Goal: Information Seeking & Learning: Check status

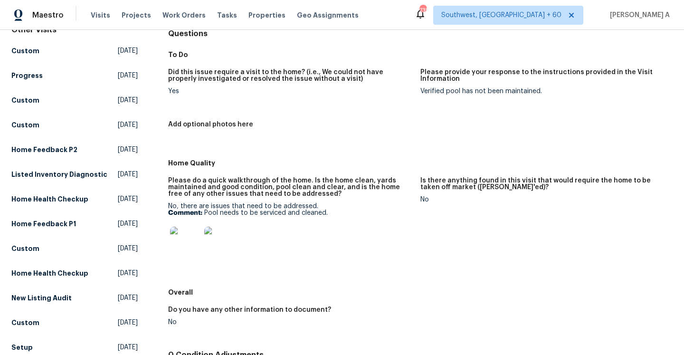
scroll to position [76, 0]
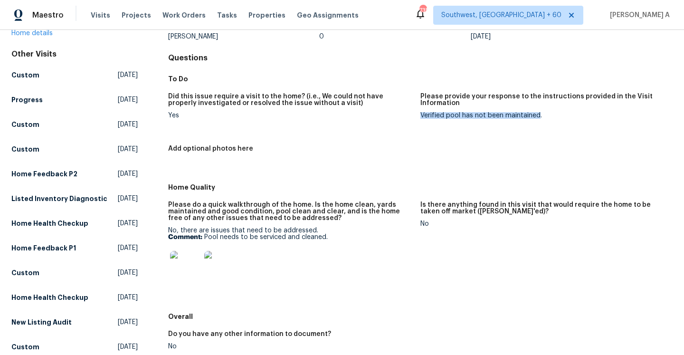
drag, startPoint x: 421, startPoint y: 115, endPoint x: 545, endPoint y: 117, distance: 124.1
click at [544, 117] on div "Verified pool has not been maintained." at bounding box center [543, 115] width 245 height 7
copy div "Verified pool has not been maintained."
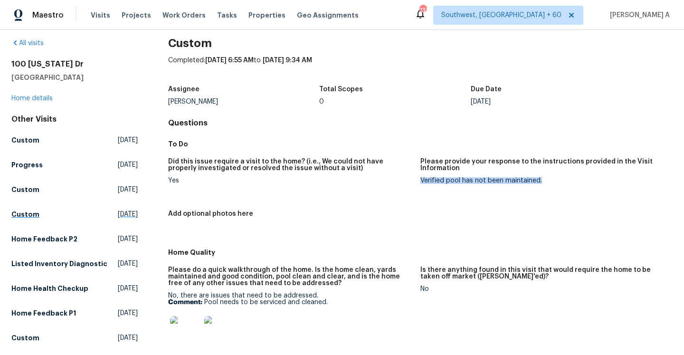
scroll to position [0, 0]
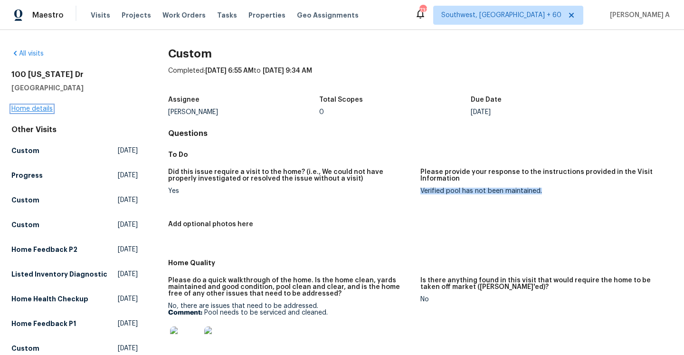
click at [45, 109] on link "Home details" at bounding box center [31, 109] width 41 height 7
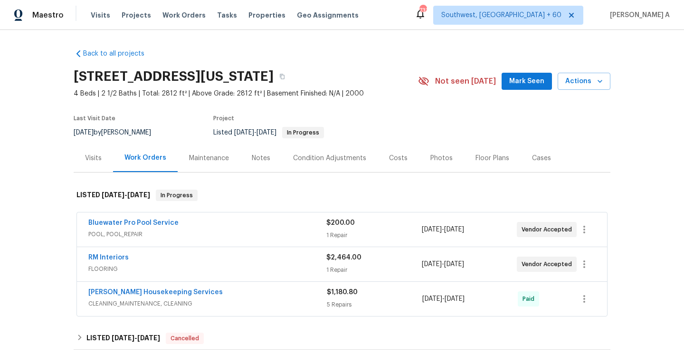
click at [157, 234] on span "POOL, POOL_REPAIR" at bounding box center [207, 235] width 238 height 10
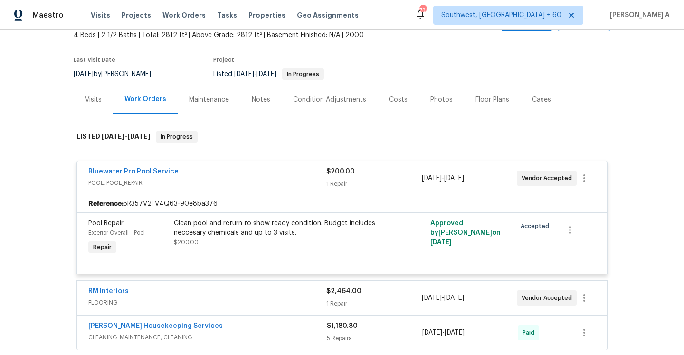
scroll to position [93, 0]
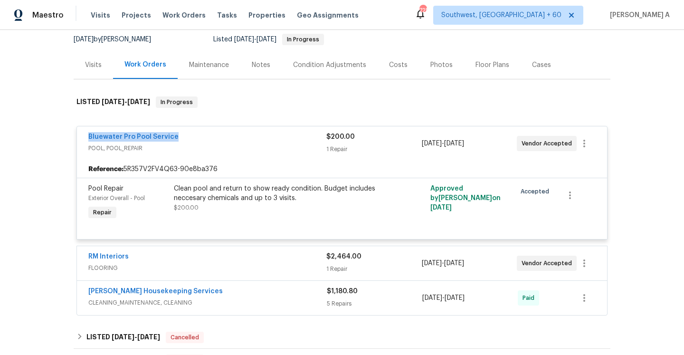
drag, startPoint x: 87, startPoint y: 138, endPoint x: 177, endPoint y: 138, distance: 90.3
click at [177, 138] on div "Bluewater Pro Pool Service POOL, POOL_REPAIR $200.00 1 Repair [DATE] - [DATE] V…" at bounding box center [342, 143] width 530 height 34
copy link "Bluewater Pro Pool Service"
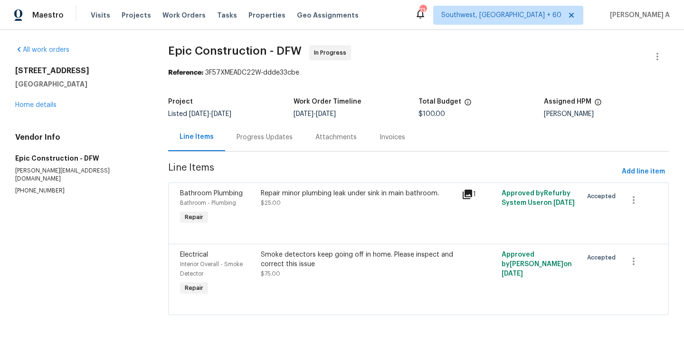
click at [268, 144] on div "Progress Updates" at bounding box center [264, 137] width 79 height 28
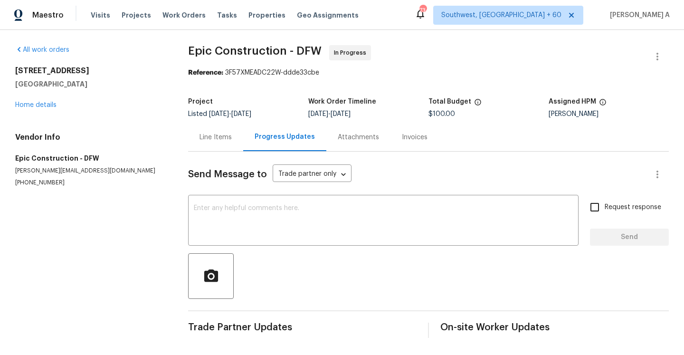
click at [227, 143] on div "Line Items" at bounding box center [215, 137] width 55 height 28
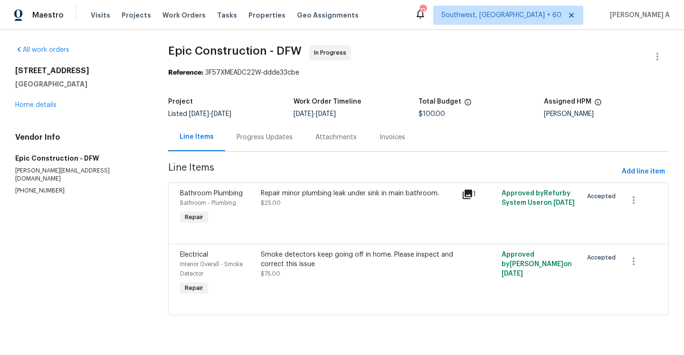
click at [48, 99] on div "233 Victoria Ave Azle, TX 76020 Home details" at bounding box center [80, 88] width 130 height 44
click at [48, 102] on link "Home details" at bounding box center [35, 105] width 41 height 7
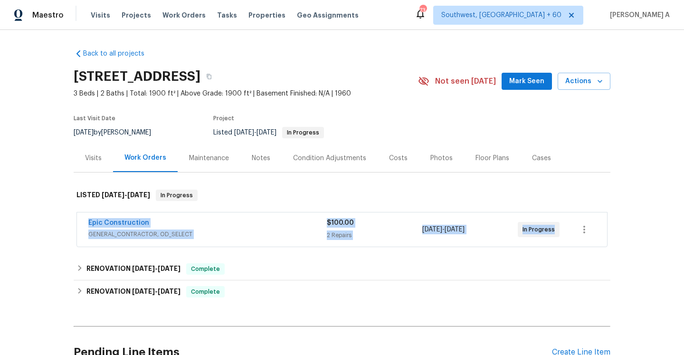
drag, startPoint x: 84, startPoint y: 223, endPoint x: 563, endPoint y: 225, distance: 478.7
click at [563, 225] on div "Epic Construction GENERAL_CONTRACTOR, OD_SELECT $100.00 2 Repairs 10/6/2025 - 1…" at bounding box center [342, 229] width 530 height 34
copy div "Epic Construction GENERAL_CONTRACTOR, OD_SELECT $100.00 2 Repairs 10/6/2025 - 1…"
click at [241, 233] on span "GENERAL_CONTRACTOR, OD_SELECT" at bounding box center [207, 235] width 239 height 10
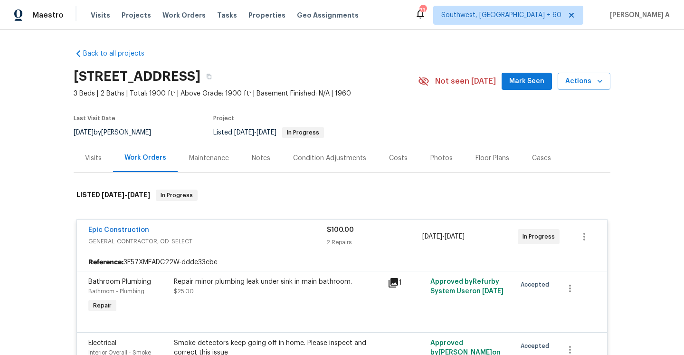
click at [241, 233] on div "Epic Construction" at bounding box center [207, 230] width 239 height 11
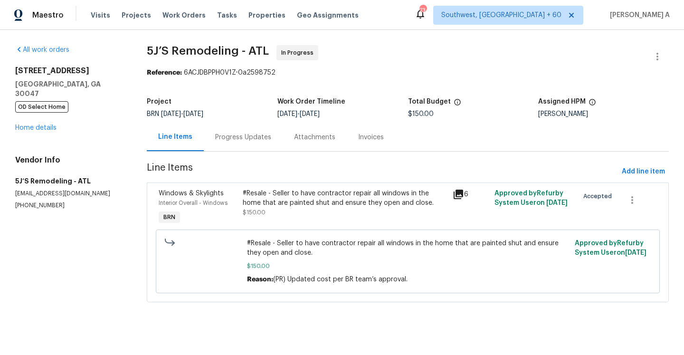
click at [414, 113] on span "$150.00" at bounding box center [421, 114] width 26 height 7
copy span "150.00"
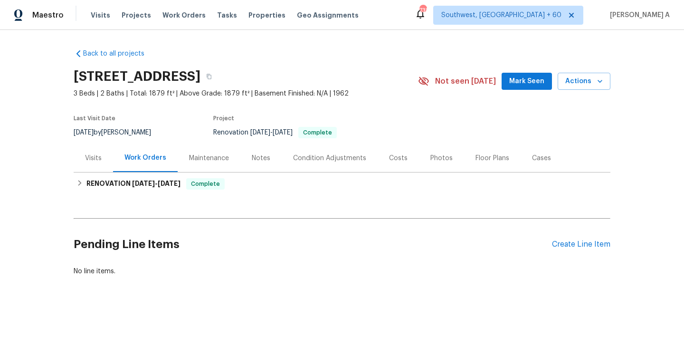
click at [96, 166] on div "Visits" at bounding box center [93, 158] width 39 height 28
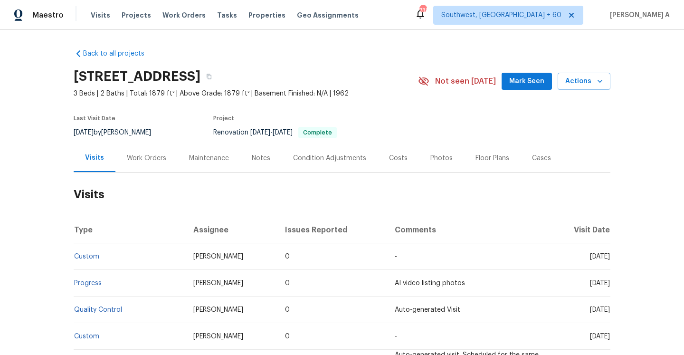
click at [155, 159] on div "Work Orders" at bounding box center [146, 159] width 39 height 10
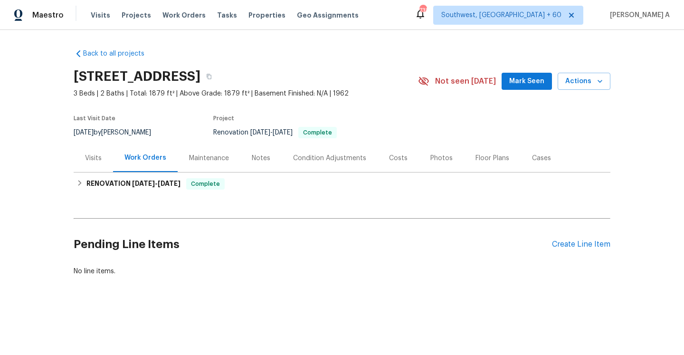
click at [90, 153] on div "Visits" at bounding box center [93, 158] width 39 height 28
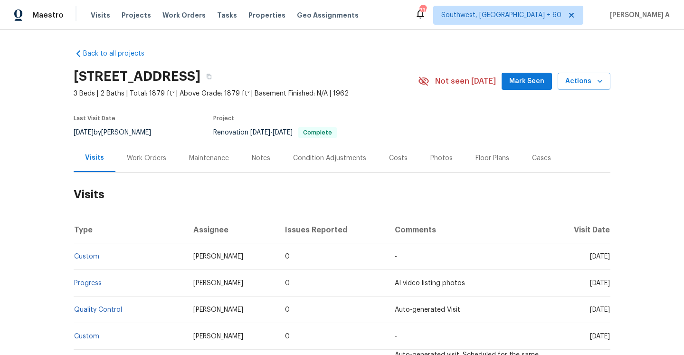
click at [163, 165] on div "Work Orders" at bounding box center [147, 158] width 62 height 28
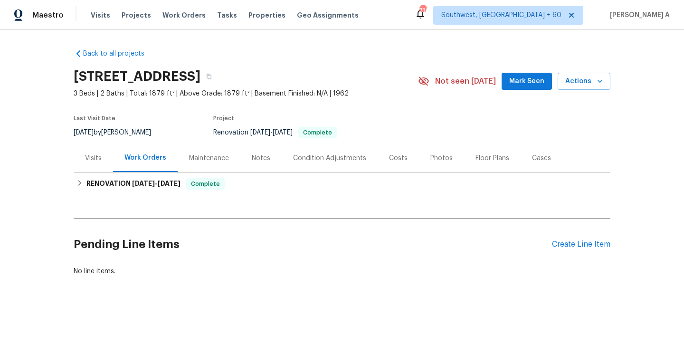
click at [111, 163] on div "Visits" at bounding box center [93, 158] width 39 height 28
